Goal: Check status: Check status

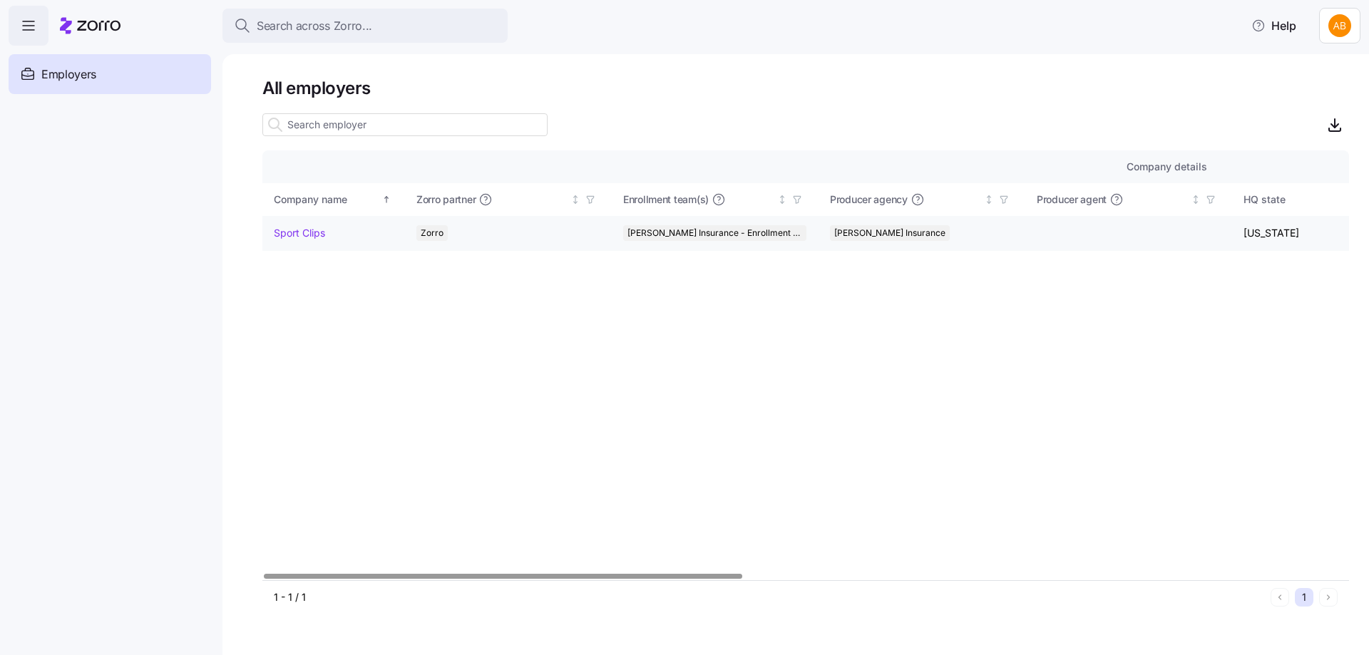
click at [277, 230] on link "Sport Clips" at bounding box center [299, 233] width 51 height 14
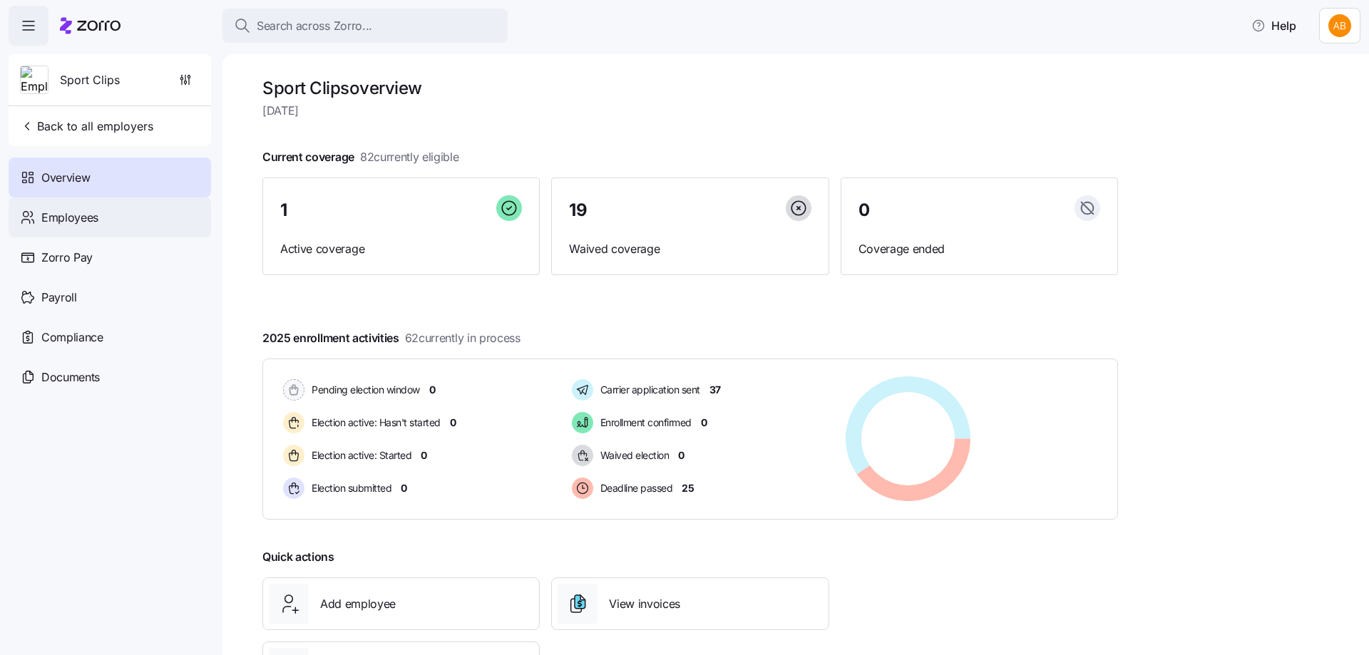
click at [70, 225] on span "Employees" at bounding box center [69, 218] width 57 height 18
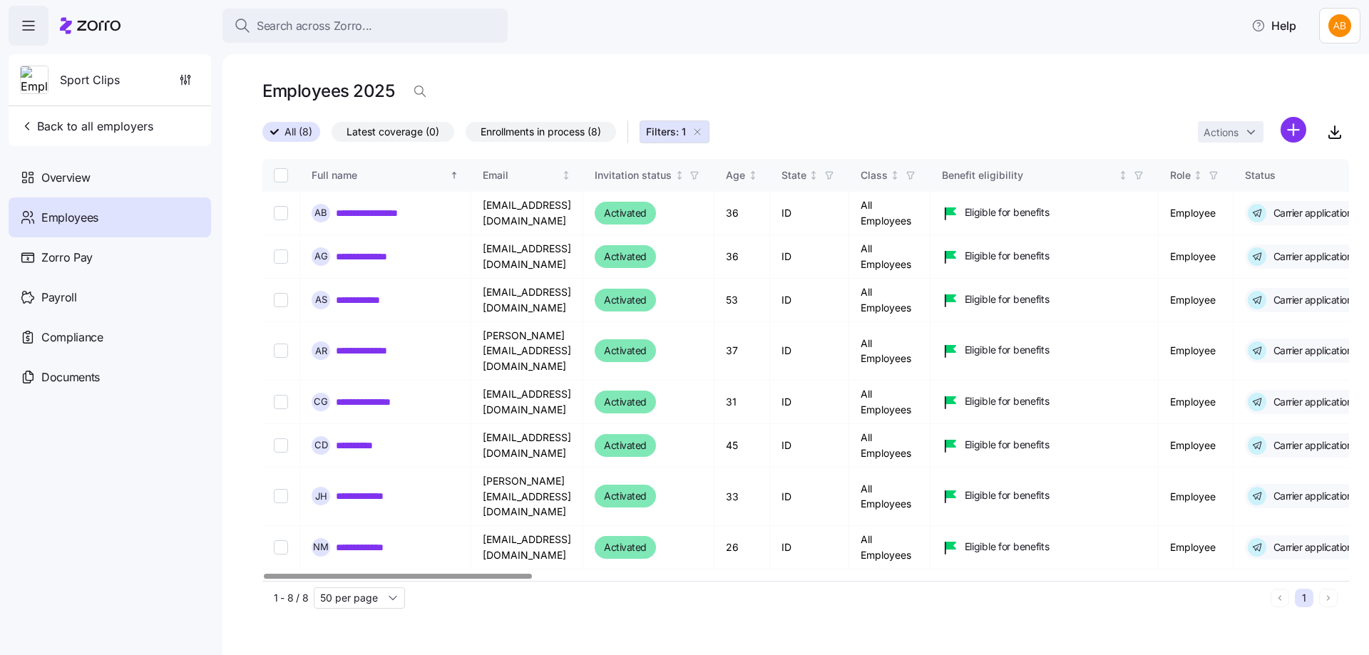
click at [707, 129] on button "Filters: 1" at bounding box center [675, 132] width 70 height 23
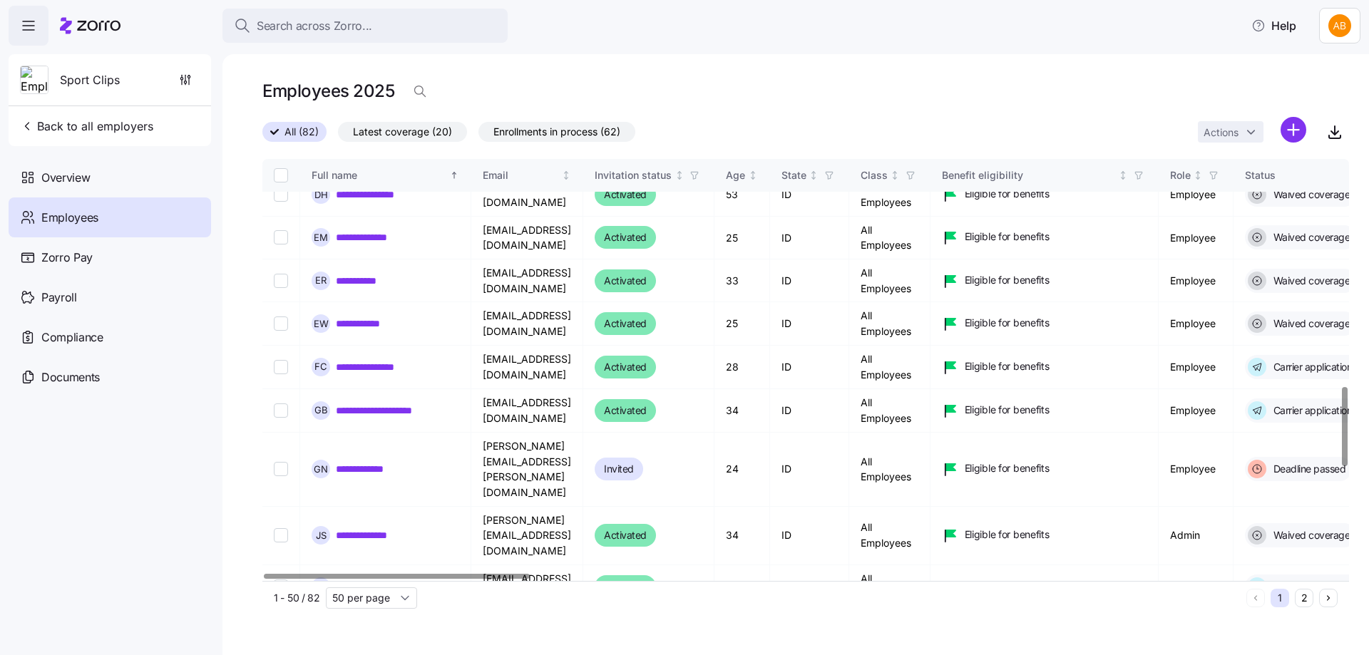
scroll to position [1212, 0]
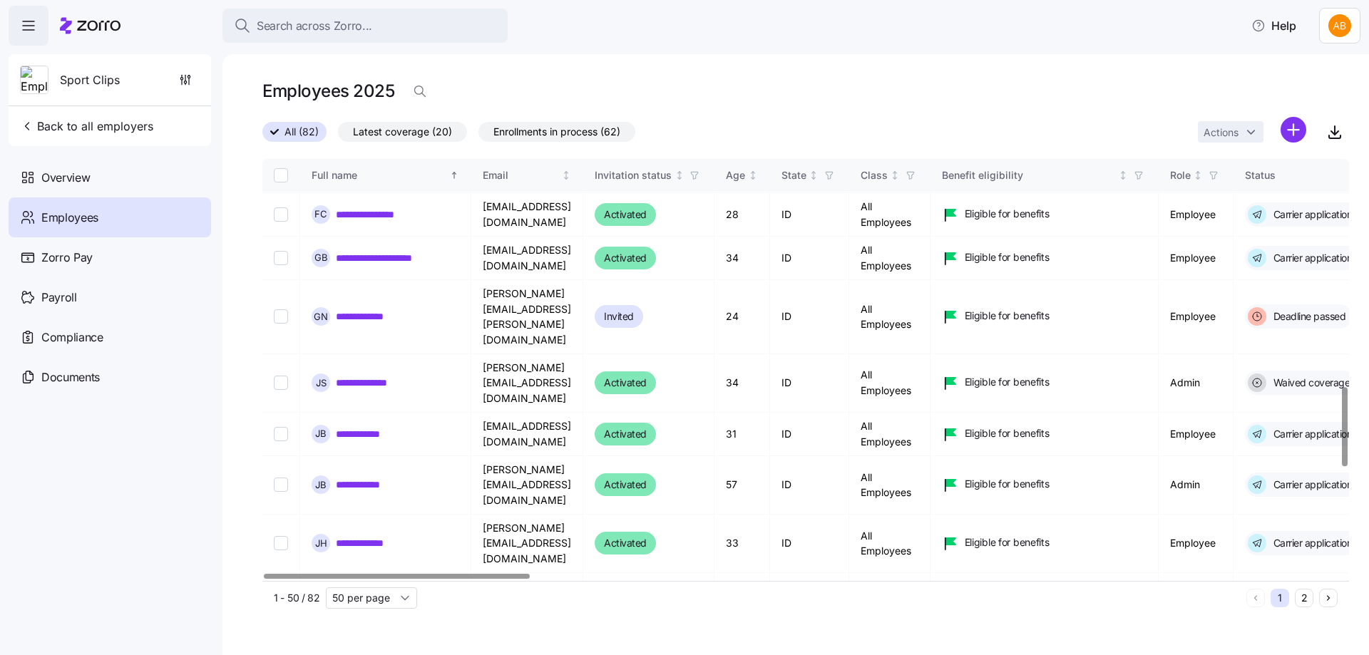
click at [1303, 600] on button "2" at bounding box center [1304, 598] width 19 height 19
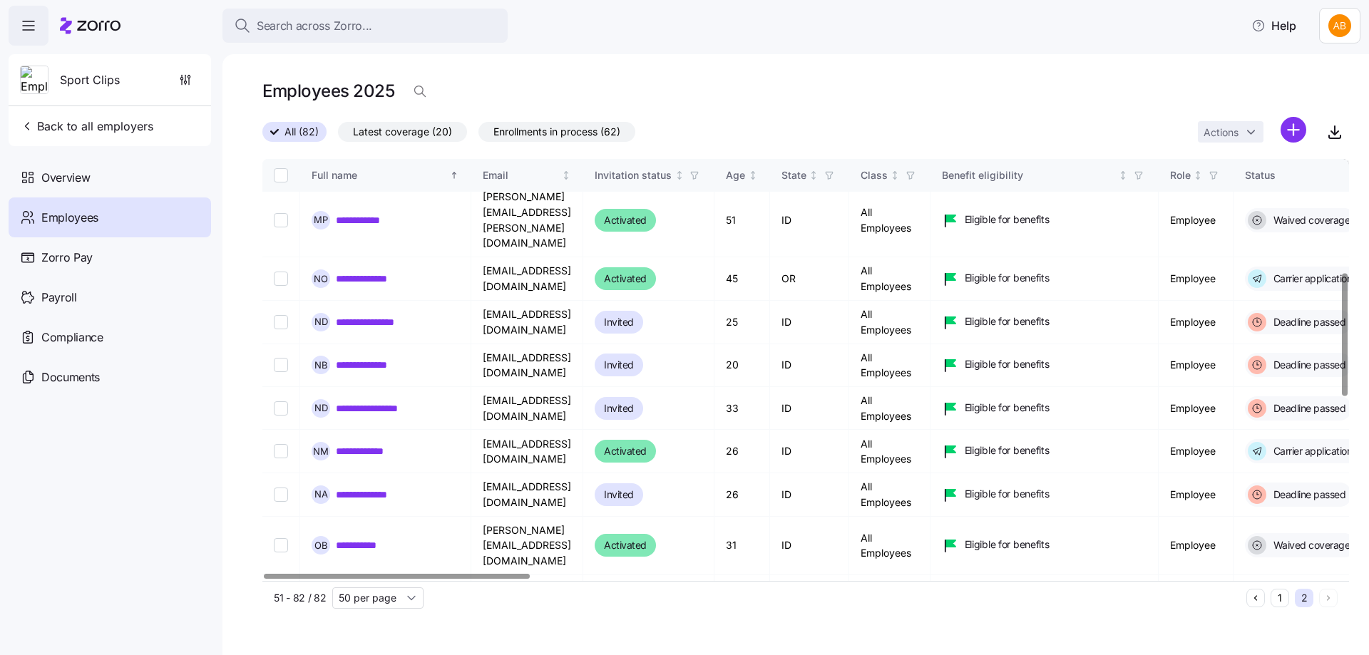
scroll to position [357, 0]
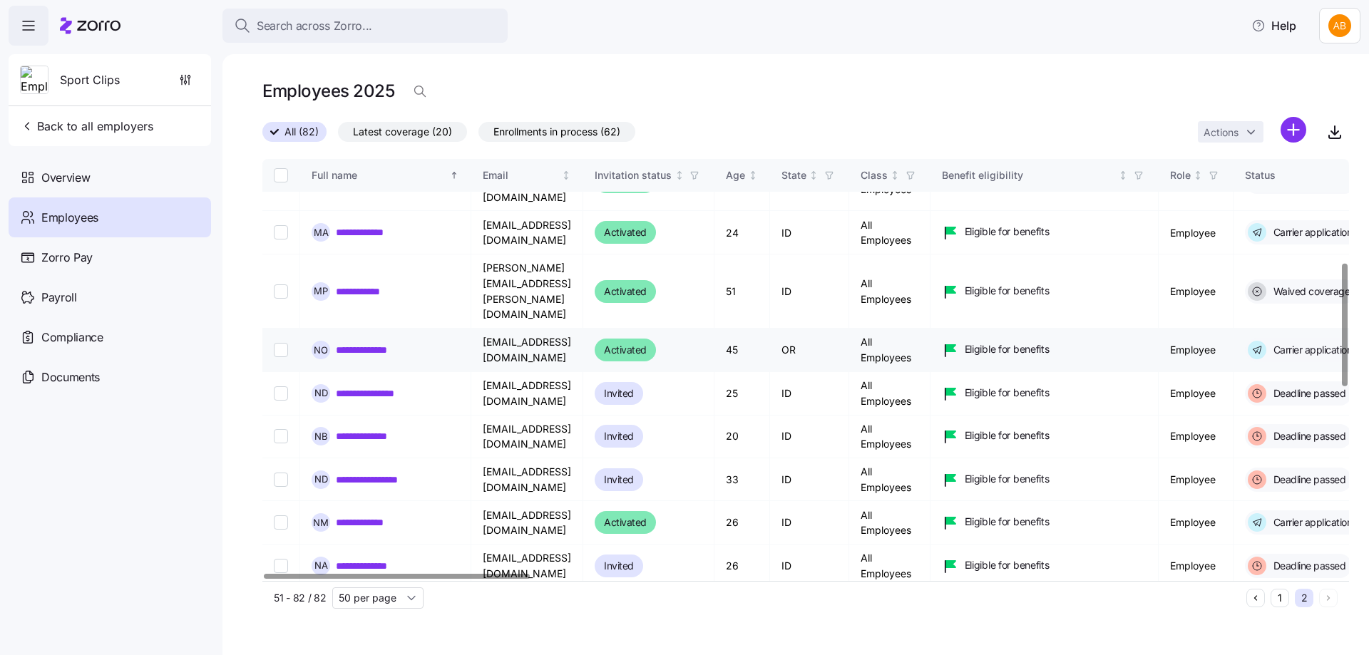
click at [370, 343] on link "**********" at bounding box center [371, 350] width 70 height 14
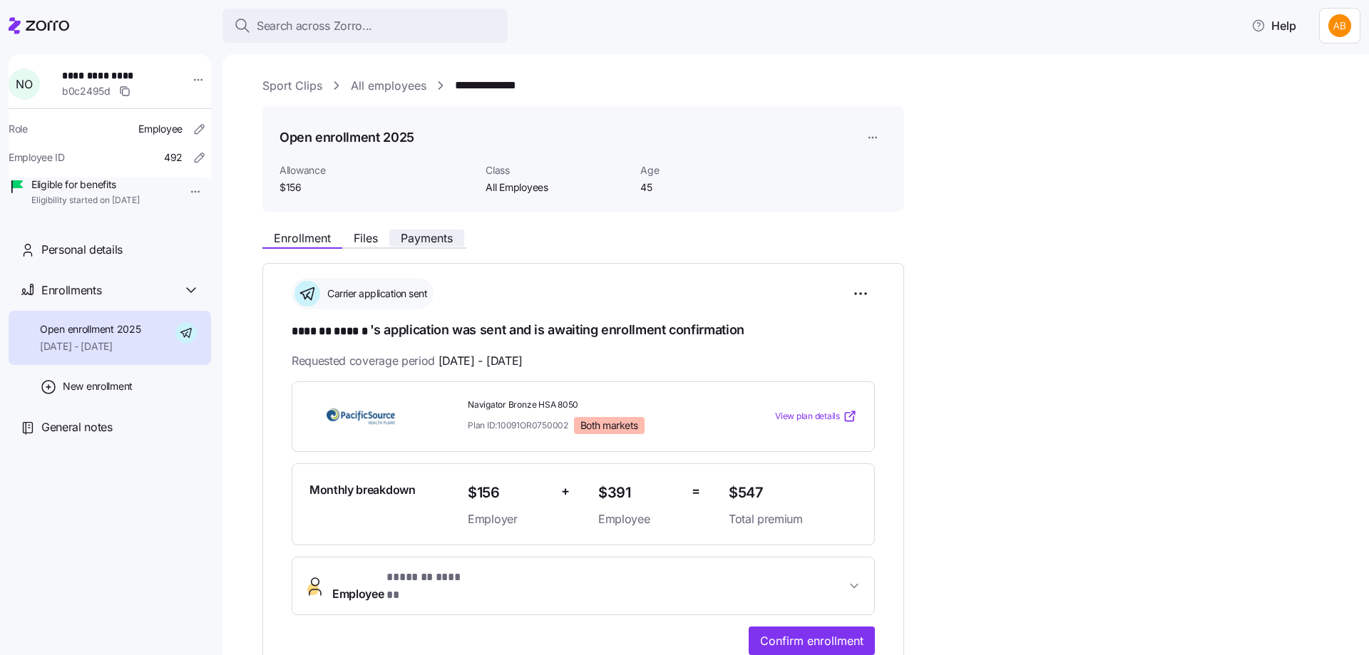
click at [423, 237] on span "Payments" at bounding box center [427, 237] width 52 height 11
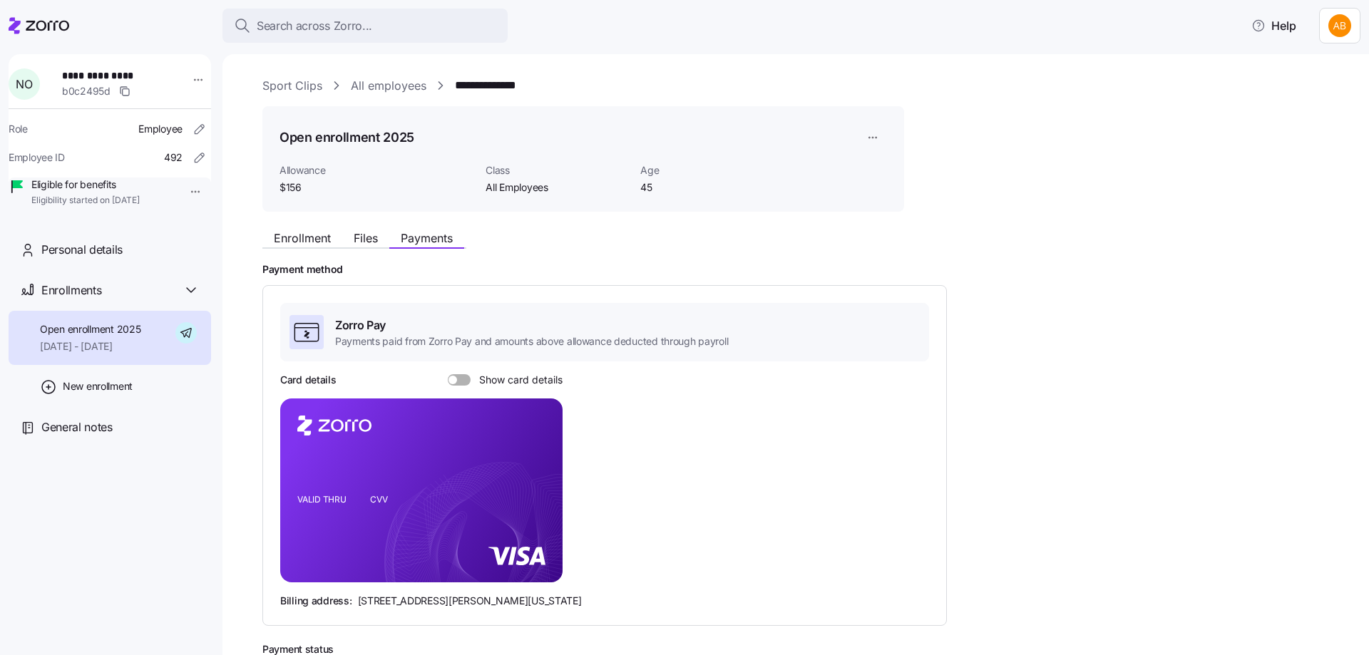
click at [465, 374] on span at bounding box center [464, 379] width 14 height 11
click at [448, 374] on input "Show card details" at bounding box center [448, 374] width 0 height 0
